Goal: Find contact information: Find contact information

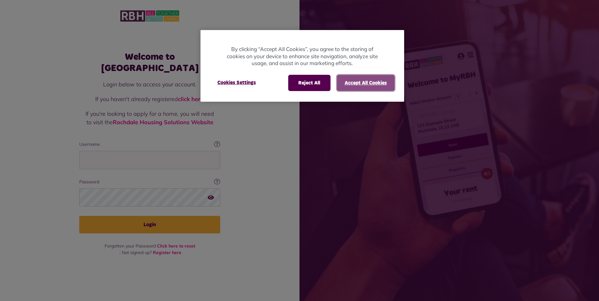
click at [359, 86] on button "Accept All Cookies" at bounding box center [366, 83] width 58 height 16
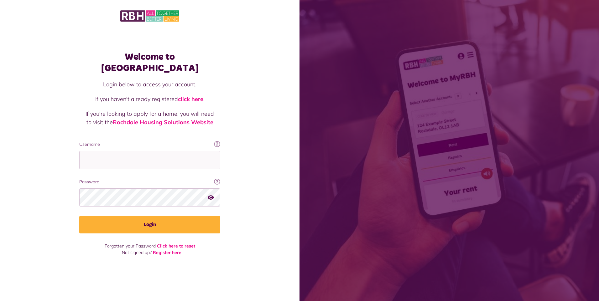
click at [138, 17] on img at bounding box center [149, 15] width 59 height 13
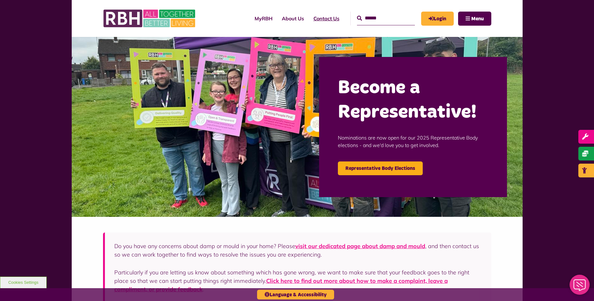
click at [314, 17] on link "Contact Us" at bounding box center [326, 18] width 35 height 17
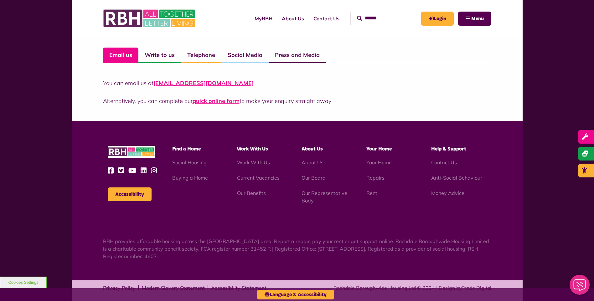
scroll to position [475, 0]
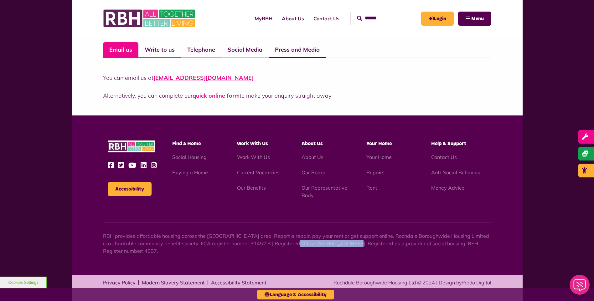
drag, startPoint x: 280, startPoint y: 244, endPoint x: 337, endPoint y: 244, distance: 57.0
click at [337, 244] on p "RBH provides affordable housing across the [GEOGRAPHIC_DATA] area. Report a rep…" at bounding box center [297, 243] width 388 height 23
drag, startPoint x: 337, startPoint y: 244, endPoint x: 309, endPoint y: 246, distance: 27.7
click at [314, 246] on p "RBH provides affordable housing across the [GEOGRAPHIC_DATA] area. Report a rep…" at bounding box center [297, 243] width 388 height 23
drag, startPoint x: 281, startPoint y: 245, endPoint x: 420, endPoint y: 242, distance: 138.8
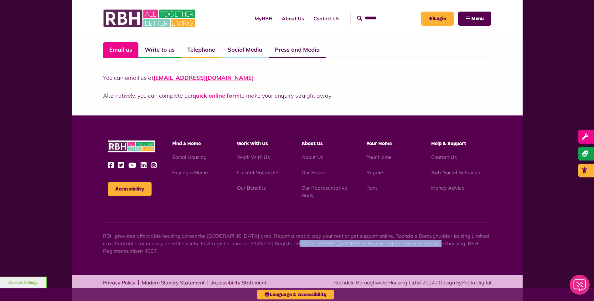
click at [420, 242] on p "RBH provides affordable housing across the [GEOGRAPHIC_DATA] area. Report a rep…" at bounding box center [297, 243] width 388 height 23
copy p "Unique Enterprise Centre, Belfield Road, Rochdale, OL16 2UP"
click at [309, 171] on link "Our Board" at bounding box center [314, 172] width 24 height 6
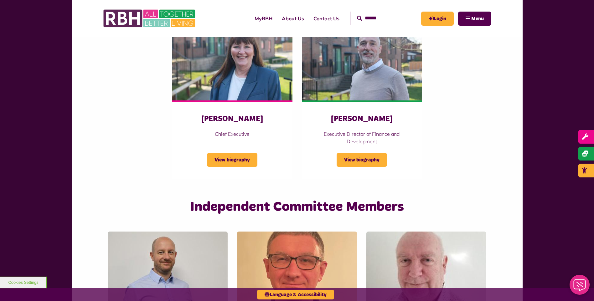
scroll to position [940, 0]
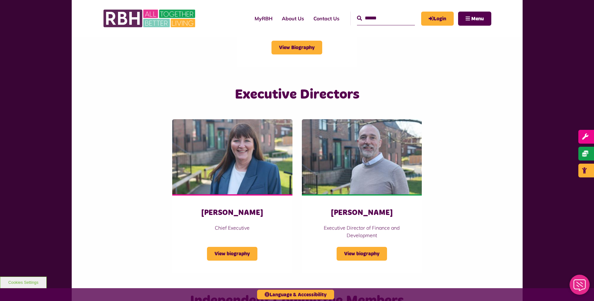
scroll to position [1002, 0]
